Goal: Task Accomplishment & Management: Complete application form

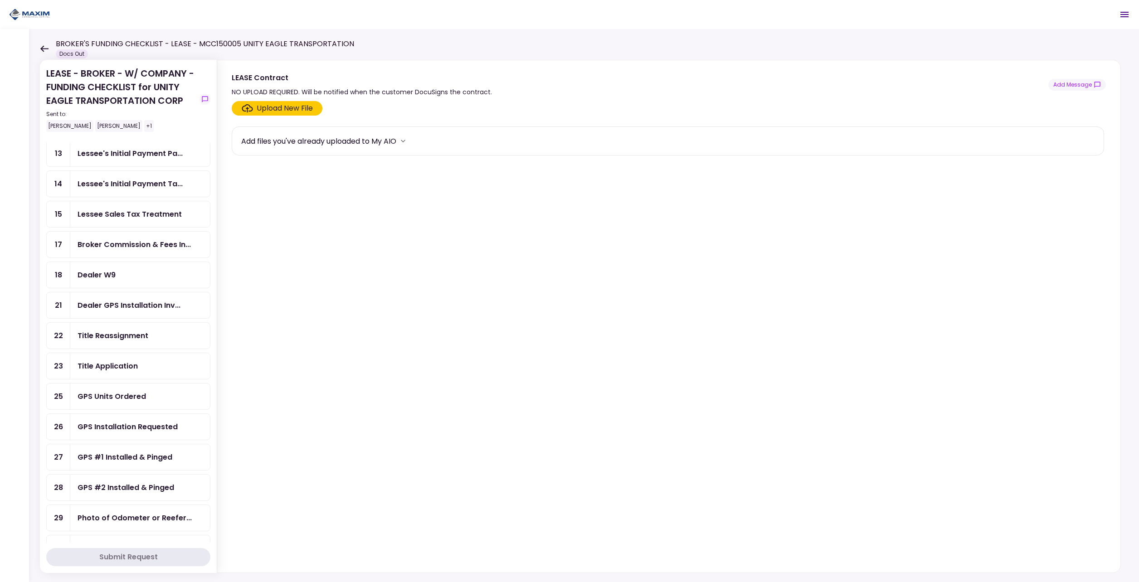
scroll to position [318, 0]
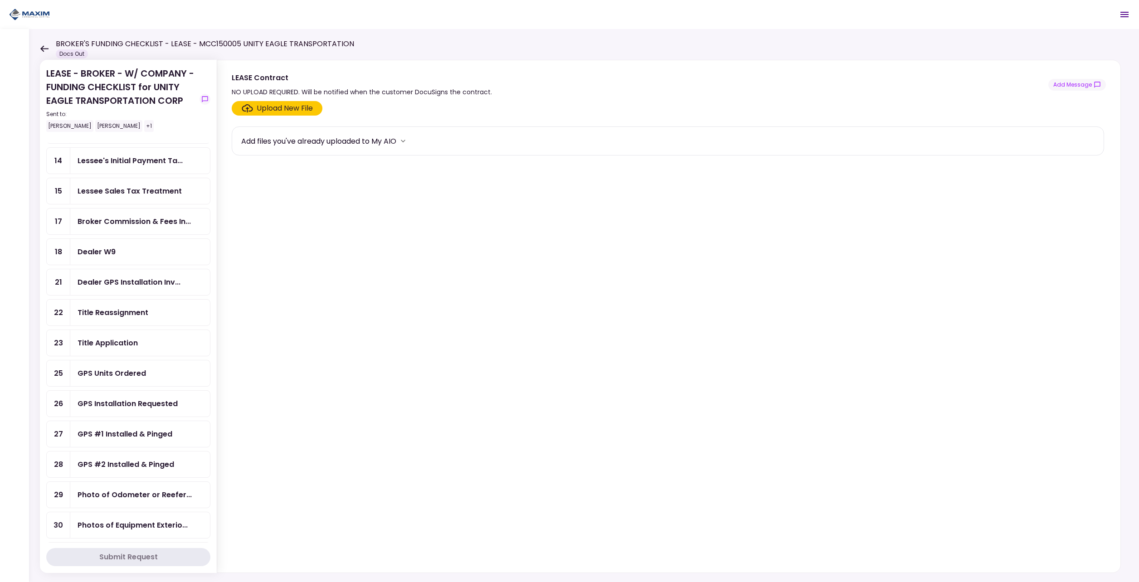
drag, startPoint x: 126, startPoint y: 314, endPoint x: 171, endPoint y: 266, distance: 65.1
click at [126, 314] on div "Title Reassignment" at bounding box center [113, 312] width 71 height 11
click at [269, 112] on div "Upload New File" at bounding box center [285, 108] width 56 height 11
click at [0, 0] on input "Upload New File" at bounding box center [0, 0] width 0 height 0
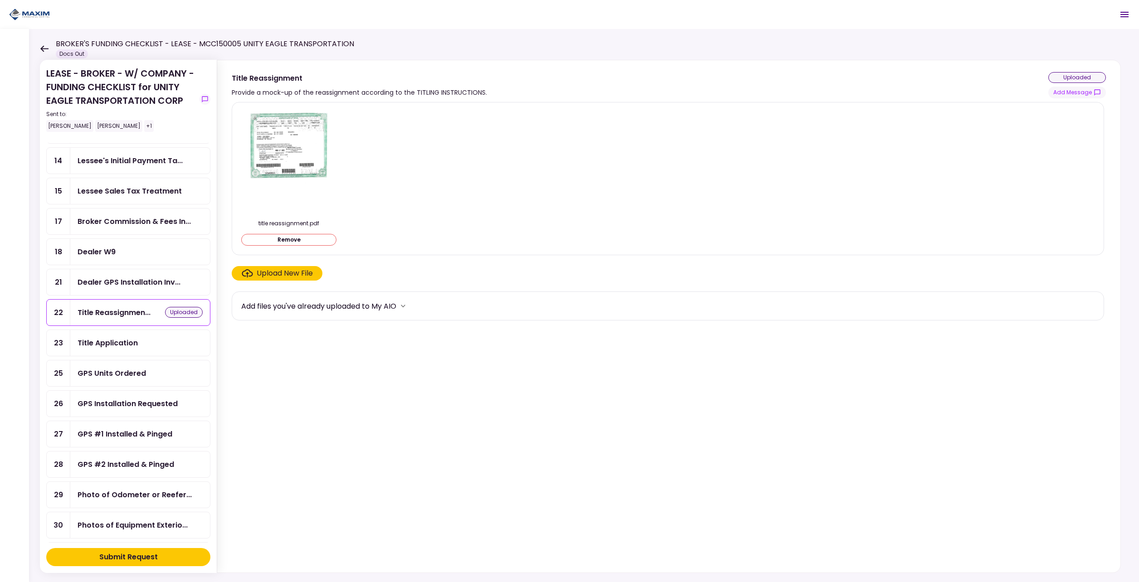
click at [91, 557] on button "Submit Request" at bounding box center [128, 557] width 164 height 18
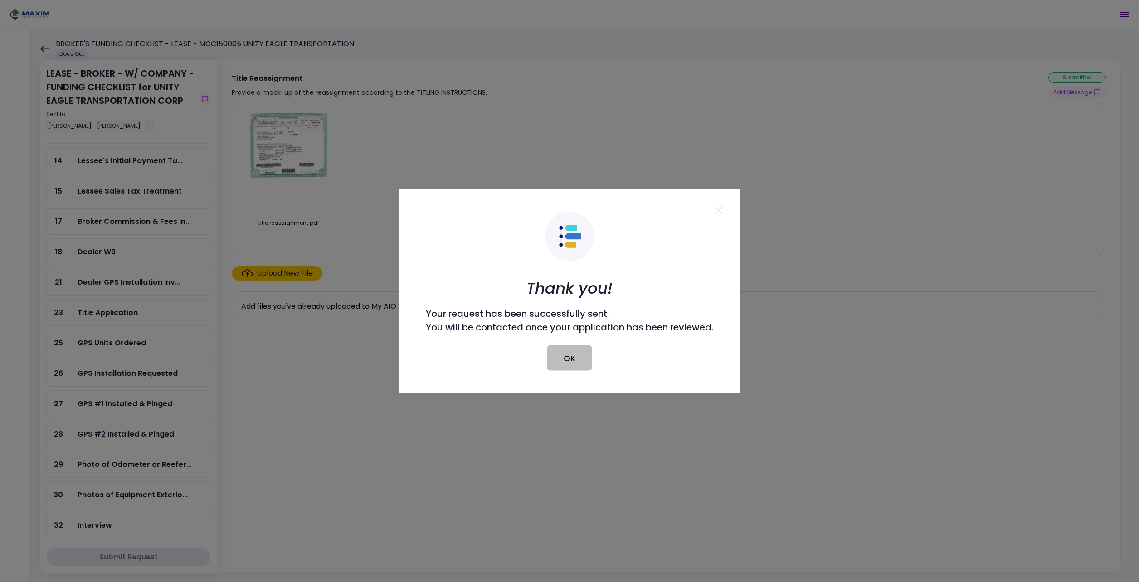
click at [562, 355] on button "OK" at bounding box center [569, 358] width 45 height 25
